Goal: Task Accomplishment & Management: Manage account settings

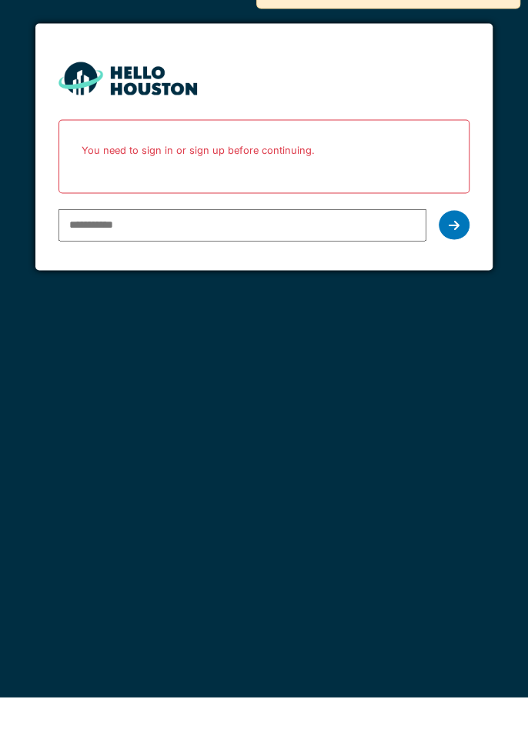
click at [341, 279] on input "email" at bounding box center [242, 278] width 368 height 32
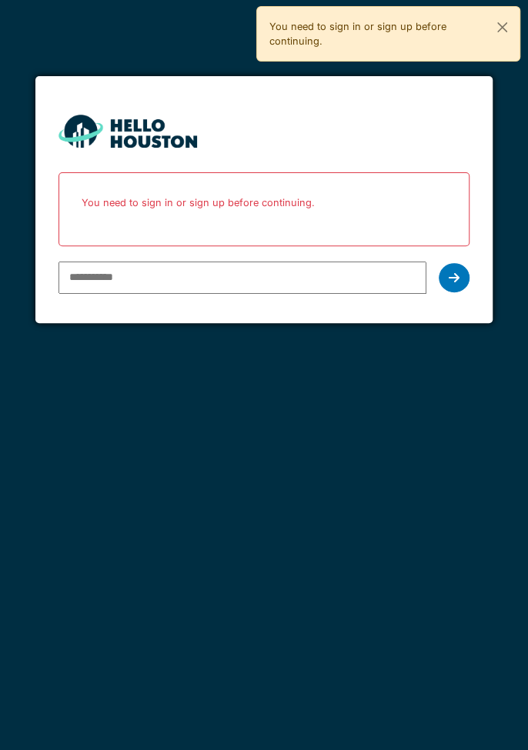
type input "**********"
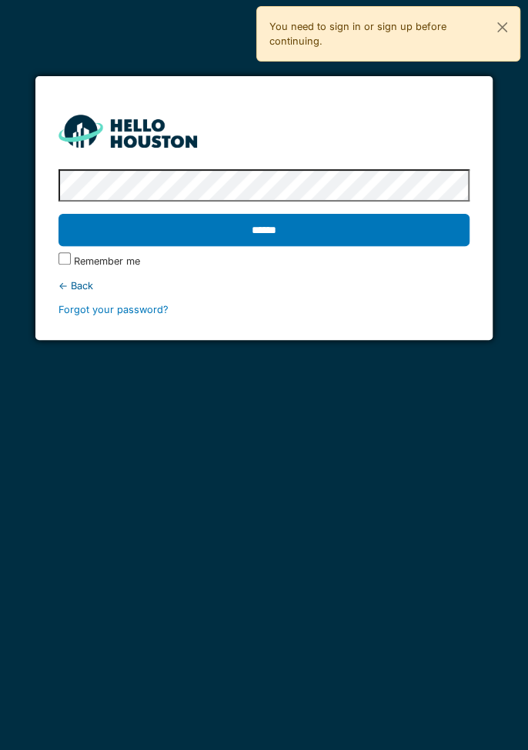
click at [352, 239] on input "******" at bounding box center [263, 230] width 411 height 32
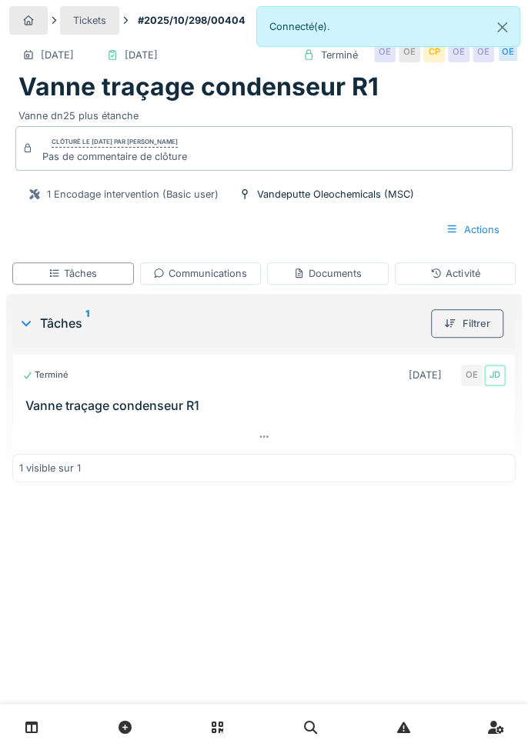
click at [85, 31] on div "Tickets" at bounding box center [89, 20] width 59 height 28
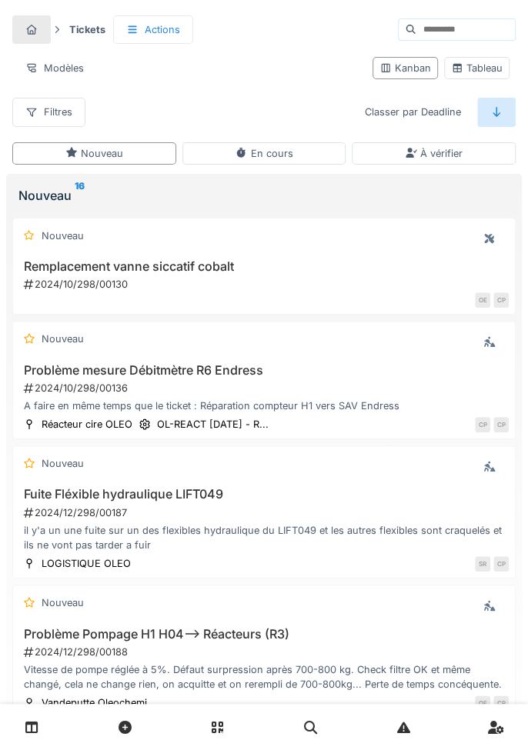
click at [48, 25] on div at bounding box center [31, 29] width 38 height 28
click at [58, 37] on div "Tickets" at bounding box center [61, 29] width 99 height 28
click at [49, 35] on div at bounding box center [31, 29] width 38 height 28
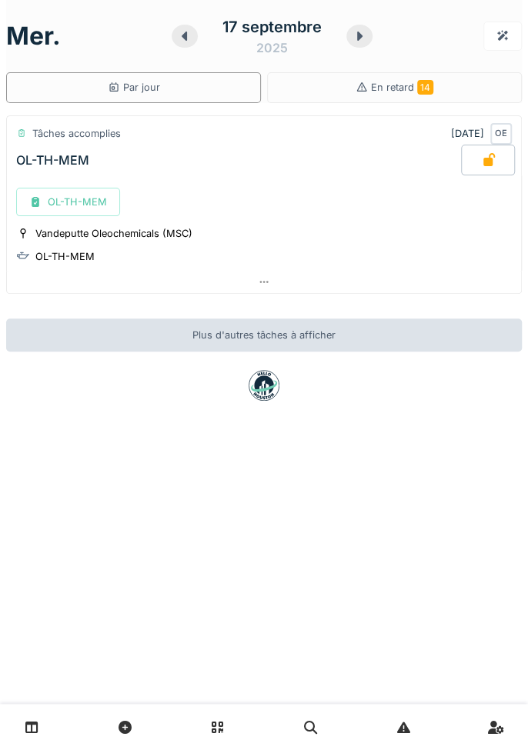
click at [29, 735] on link at bounding box center [31, 727] width 39 height 36
click at [28, 741] on link at bounding box center [31, 727] width 39 height 36
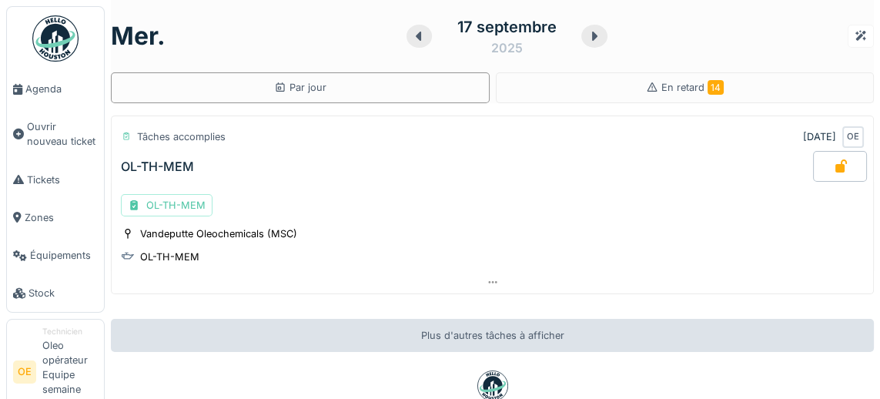
click at [26, 95] on span "Agenda" at bounding box center [61, 89] width 72 height 15
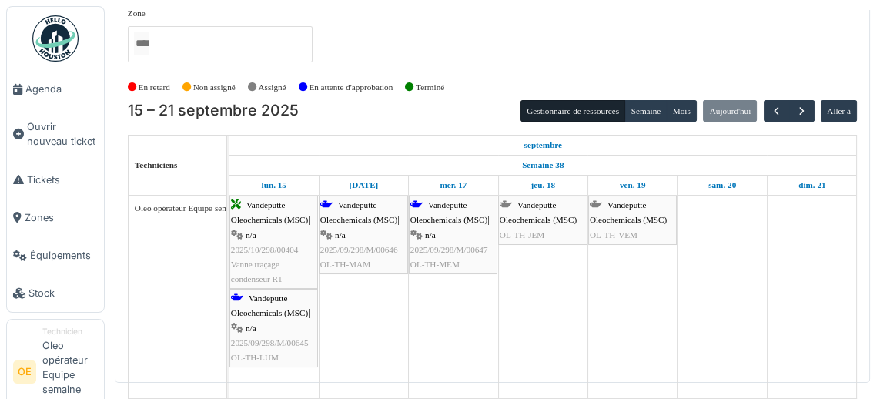
scroll to position [70, 0]
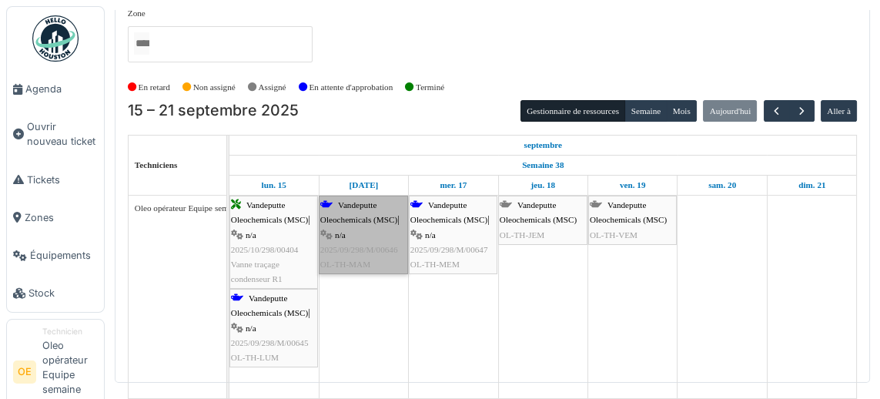
click at [369, 195] on link "[PERSON_NAME] Oleochemicals (MSC) | n/a 2025/09/298/M/00646 OL-TH-[GEOGRAPHIC_D…" at bounding box center [363, 234] width 89 height 78
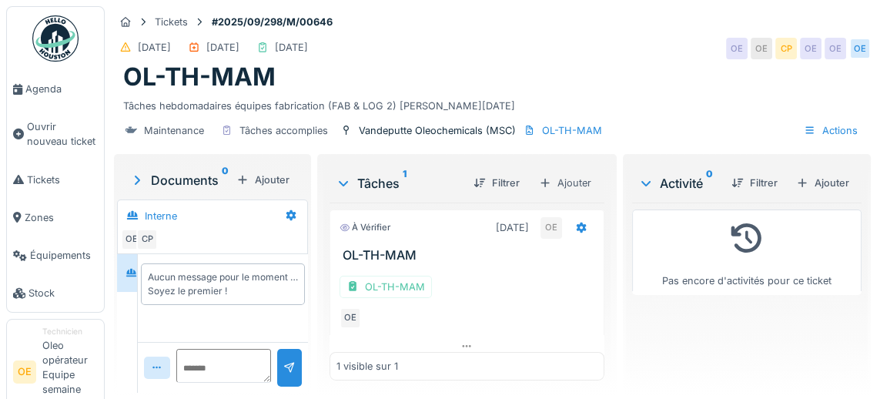
click at [666, 105] on div "Tâches hebdomadaires équipes fabrication (FAB & LOG 2) [PERSON_NAME][DATE]" at bounding box center [492, 102] width 738 height 21
click at [25, 133] on li "Ouvrir nouveau ticket" at bounding box center [55, 133] width 85 height 29
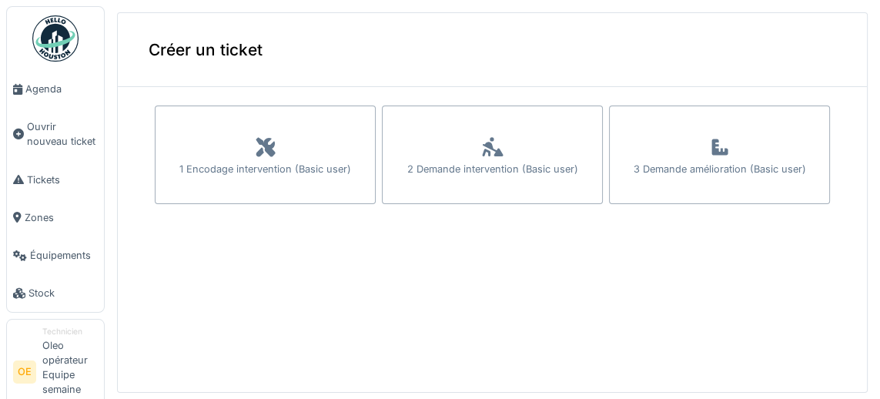
click at [54, 134] on span "Ouvrir nouveau ticket" at bounding box center [62, 133] width 71 height 29
click at [323, 175] on div "1 Encodage intervention (Basic user)" at bounding box center [265, 169] width 172 height 15
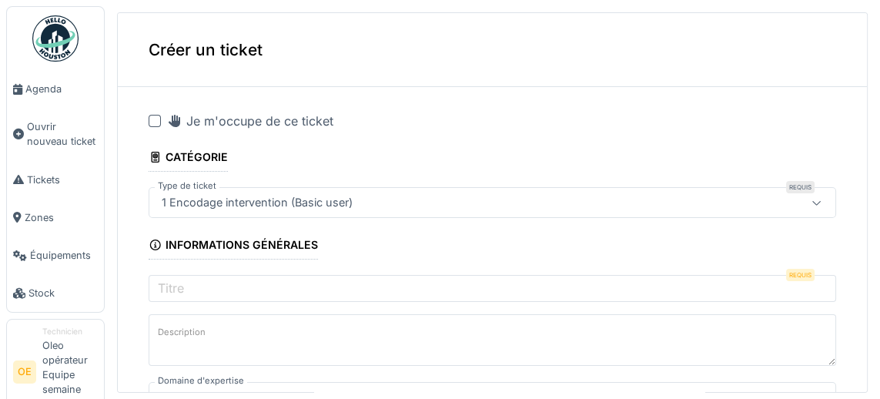
click at [159, 120] on div at bounding box center [155, 121] width 12 height 12
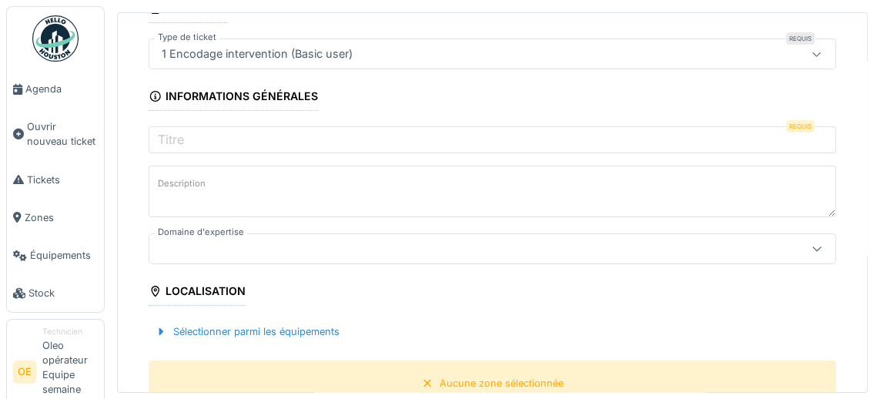
scroll to position [149, 0]
click at [346, 239] on div at bounding box center [452, 247] width 594 height 17
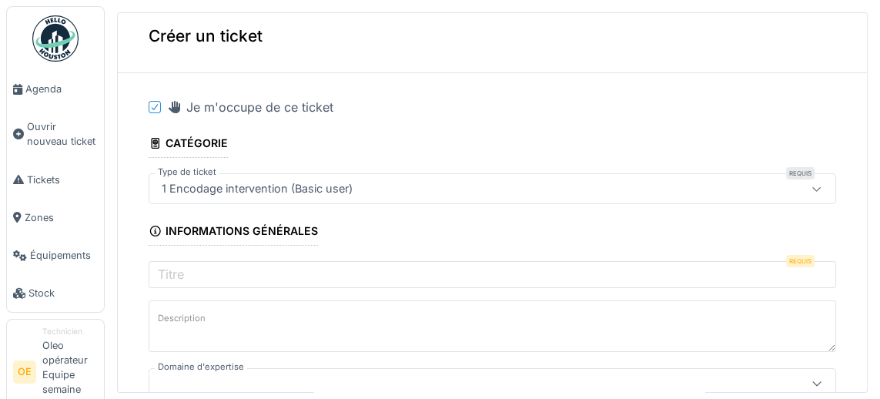
scroll to position [0, 0]
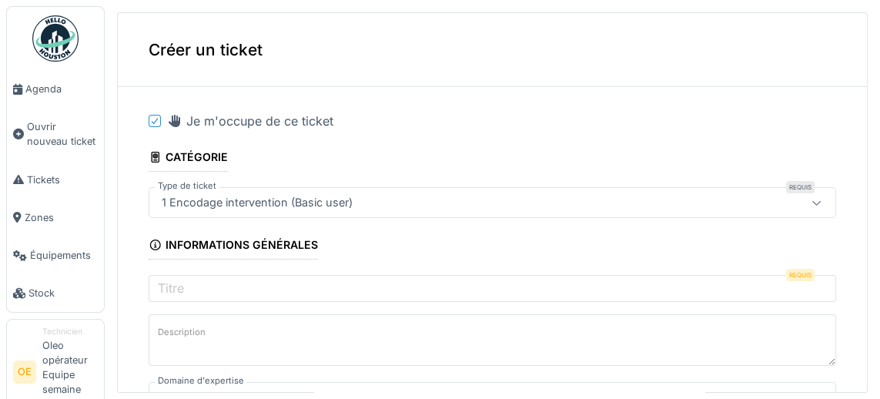
click at [522, 199] on div "1 Encodage intervention (Basic user)" at bounding box center [452, 202] width 594 height 17
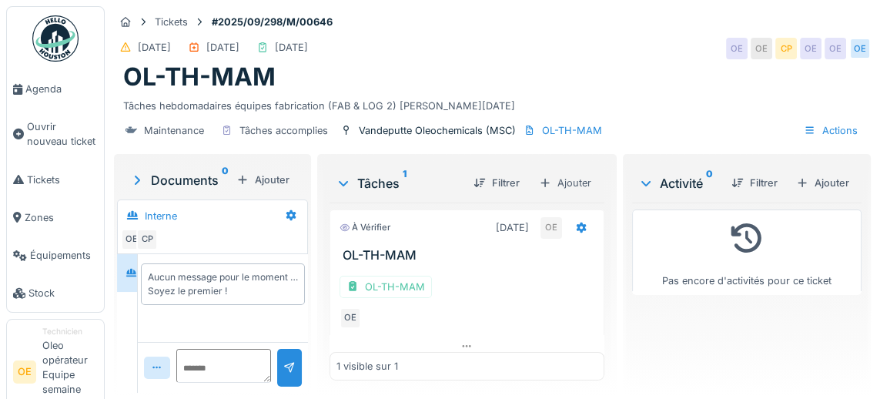
click at [56, 89] on span "Agenda" at bounding box center [61, 89] width 72 height 15
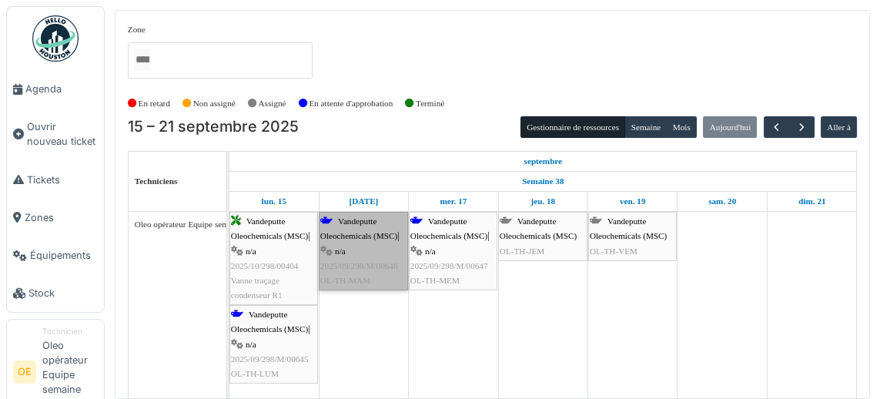
click at [365, 238] on link "[PERSON_NAME] Oleochemicals (MSC) | n/a 2025/09/298/M/00646 OL-TH-[GEOGRAPHIC_D…" at bounding box center [363, 251] width 89 height 78
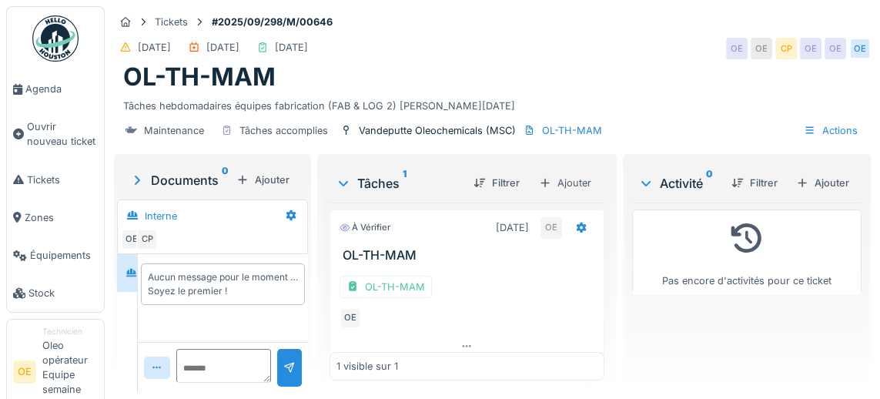
scroll to position [61, 0]
click at [404, 275] on div "OL-TH-MAM" at bounding box center [385, 286] width 92 height 22
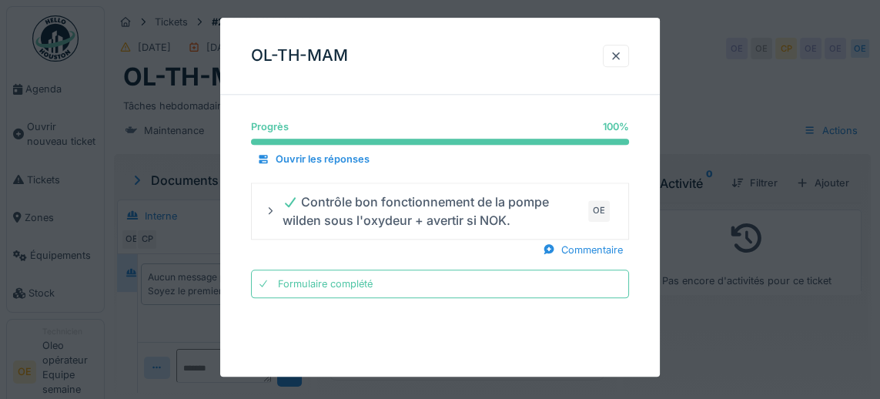
click at [614, 59] on div at bounding box center [615, 55] width 12 height 15
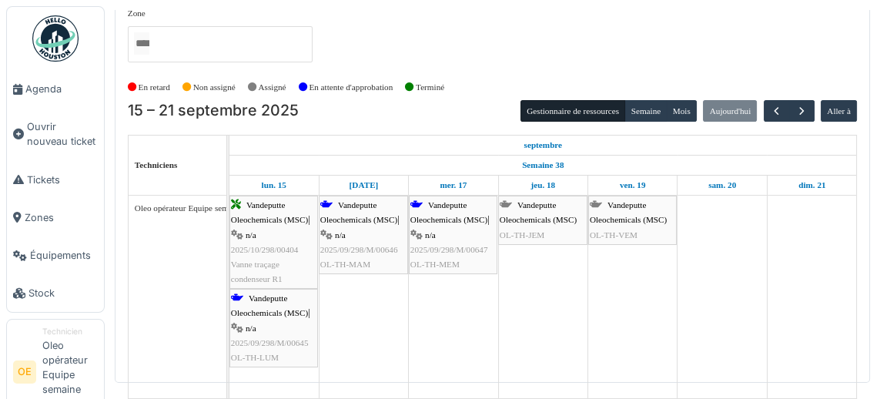
scroll to position [70, 0]
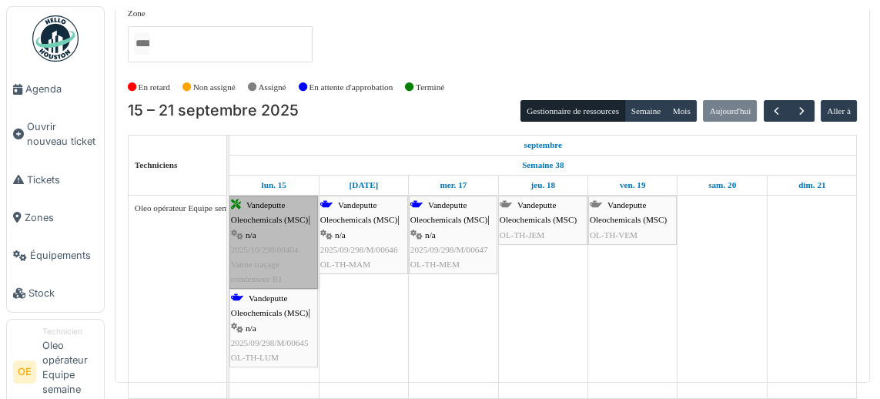
click at [272, 195] on link "Vandeputte Oleochemicals (MSC) | n/a 2025/10/298/00404 Vanne traçage condenseur…" at bounding box center [273, 241] width 88 height 93
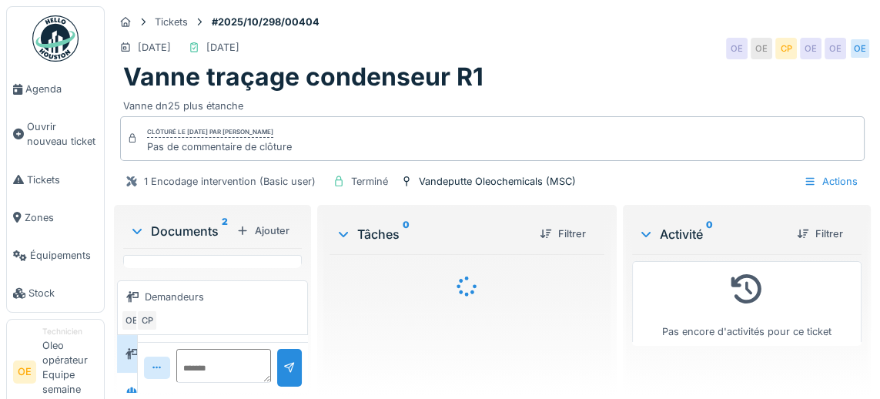
scroll to position [14, 0]
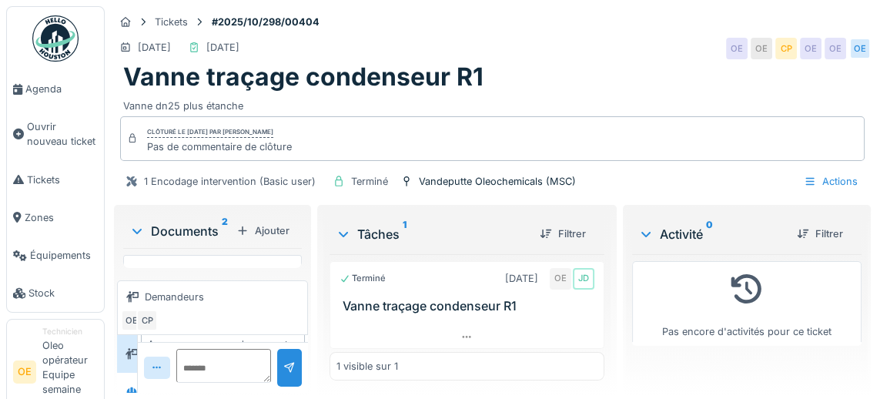
click at [472, 337] on icon at bounding box center [466, 337] width 12 height 10
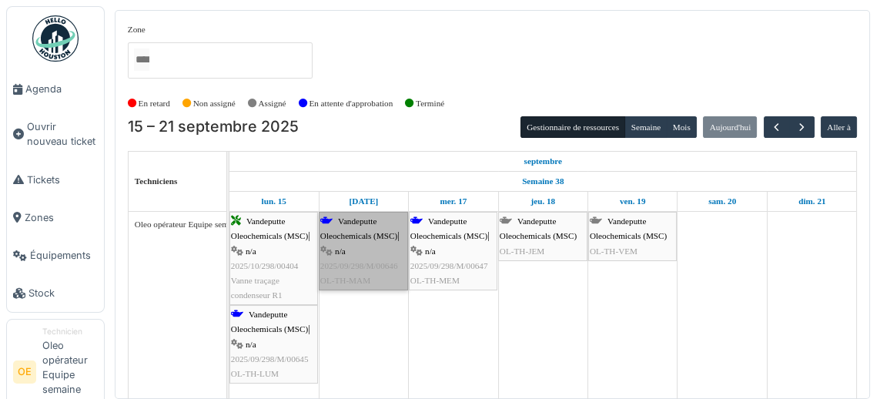
click at [368, 237] on link "Vandeputte Oleochemicals (MSC) | n/a 2025/09/298/M/00646 OL-TH-MAM" at bounding box center [363, 251] width 89 height 78
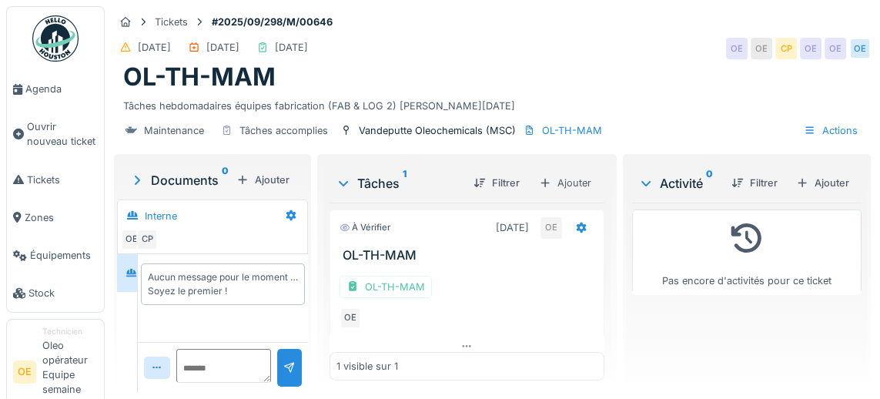
click at [403, 298] on div "OL-TH-MAM" at bounding box center [385, 286] width 92 height 22
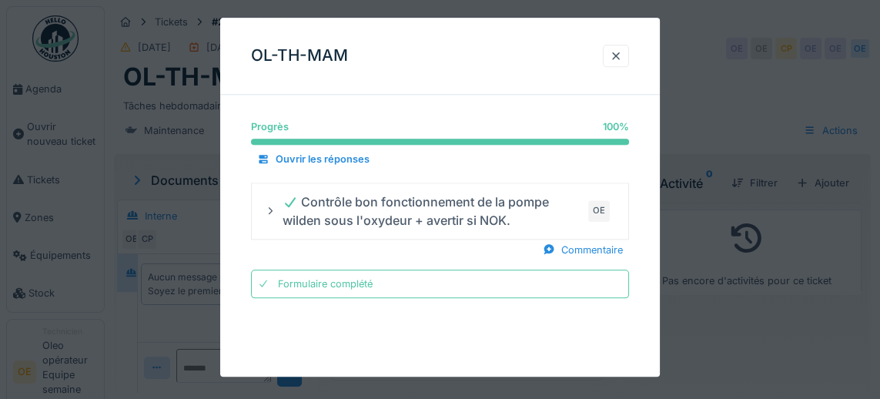
click at [169, 392] on div at bounding box center [440, 199] width 880 height 399
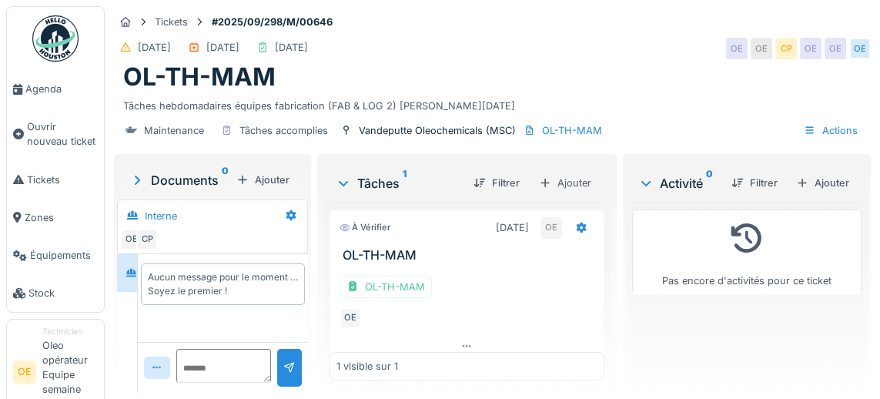
click at [38, 94] on span "Agenda" at bounding box center [61, 89] width 72 height 15
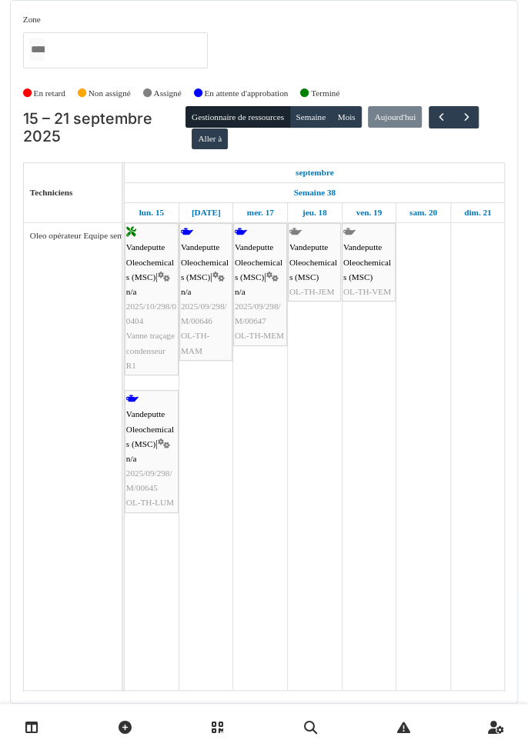
click at [35, 398] on link at bounding box center [31, 727] width 39 height 36
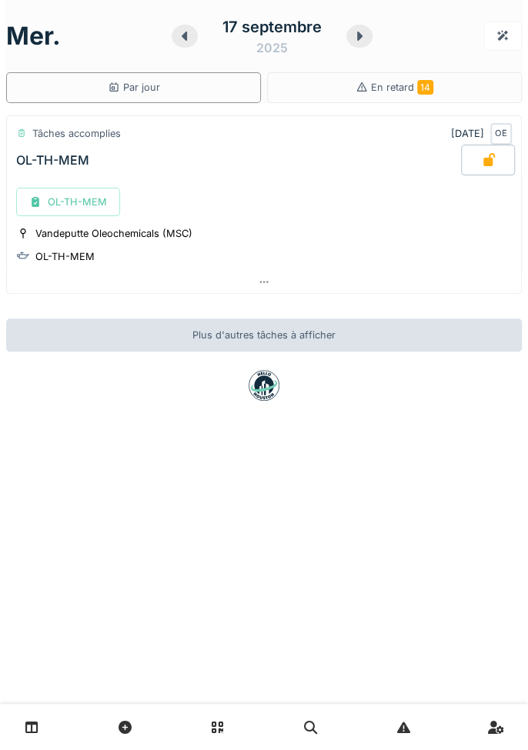
click at [67, 203] on div "OL-TH-MEM" at bounding box center [68, 202] width 104 height 28
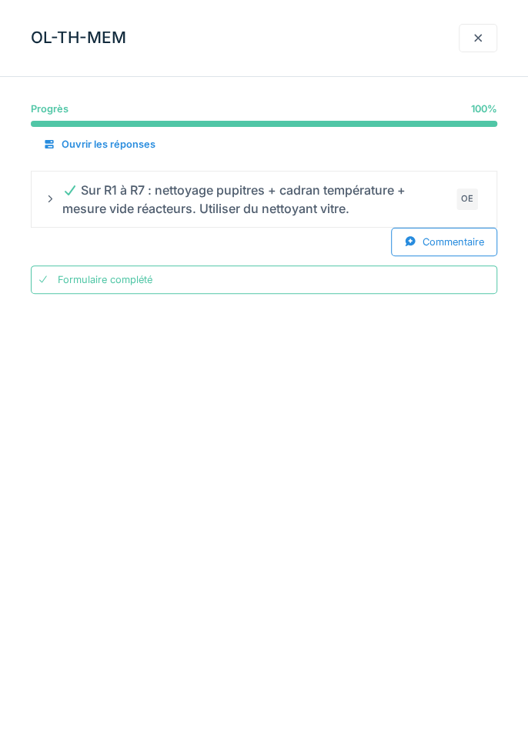
click at [483, 31] on div at bounding box center [478, 38] width 12 height 15
